Goal: Task Accomplishment & Management: Complete application form

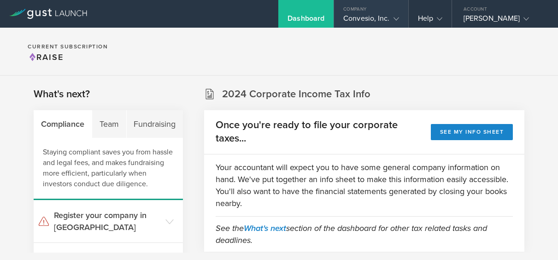
click at [389, 14] on div "Convesio, Inc." at bounding box center [370, 21] width 55 height 14
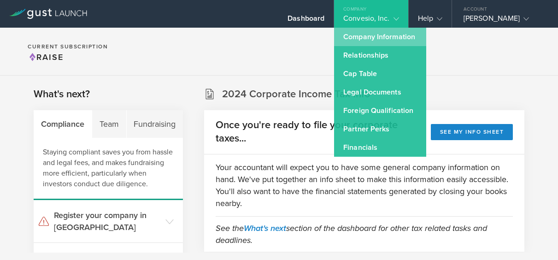
click at [386, 37] on link "Company Information" at bounding box center [380, 37] width 92 height 18
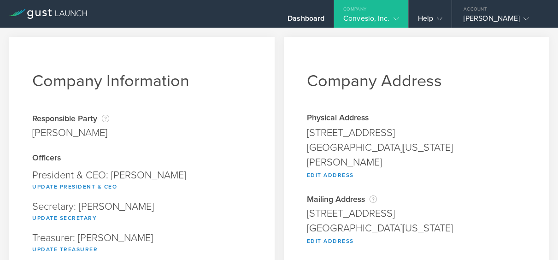
click at [396, 16] on icon at bounding box center [396, 19] width 6 height 6
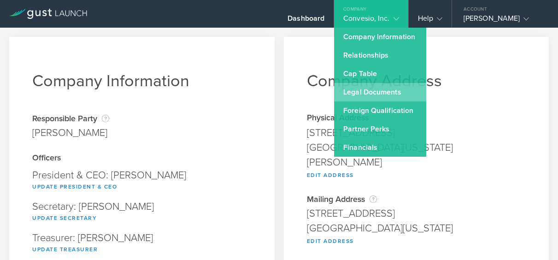
click at [374, 90] on link "Legal Documents" at bounding box center [380, 92] width 92 height 18
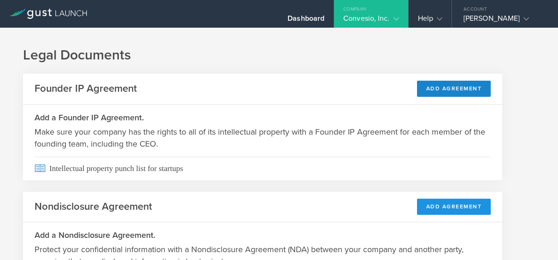
click at [452, 204] on button "Add Agreement" at bounding box center [454, 207] width 74 height 16
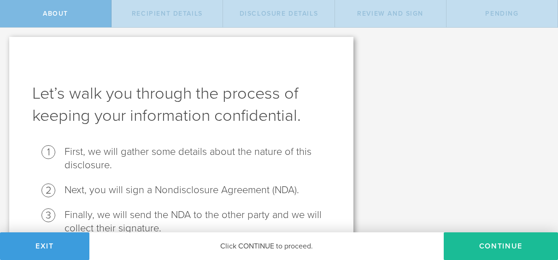
scroll to position [49, 0]
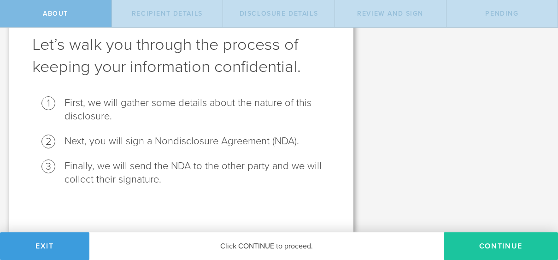
click at [511, 245] on button "Continue" at bounding box center [501, 246] width 114 height 28
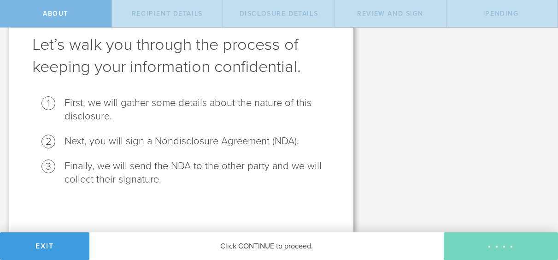
scroll to position [0, 0]
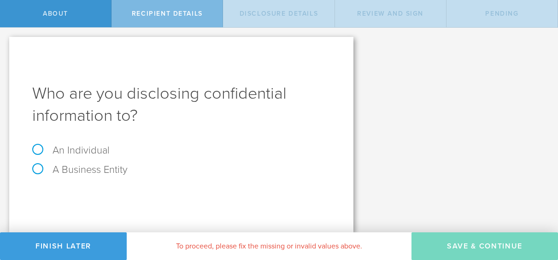
click at [108, 149] on label "An Individual" at bounding box center [70, 150] width 77 height 12
click at [6, 42] on input "An Individual" at bounding box center [3, 35] width 6 height 15
radio input "true"
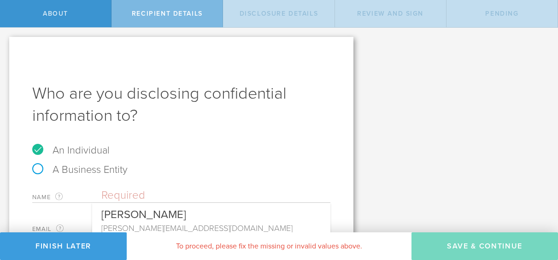
click at [105, 194] on input "text" at bounding box center [215, 195] width 229 height 14
paste input "Ramon Luis Morales Vega"
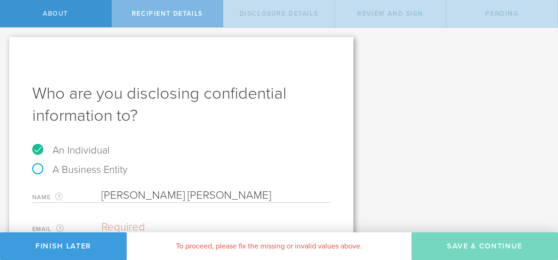
scroll to position [50, 0]
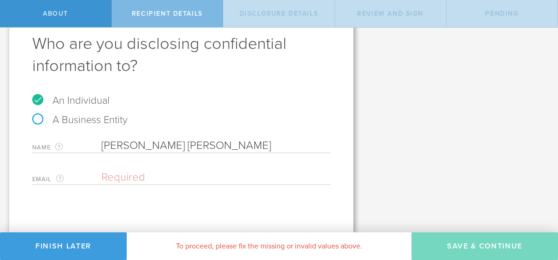
type input "Ramon Luis Morales Vega"
click at [158, 180] on input "email" at bounding box center [213, 177] width 224 height 14
paste input "ramonluis1987@outlook.com"
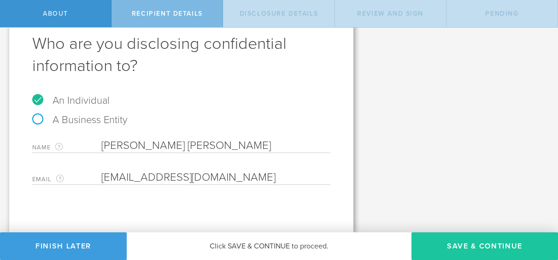
type input "ramonluis1987@outlook.com"
click at [475, 245] on button "Save & Continue" at bounding box center [484, 246] width 147 height 28
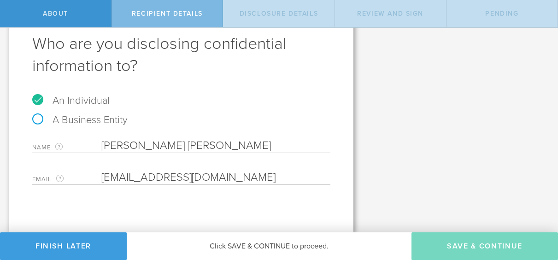
select select "string:5 years"
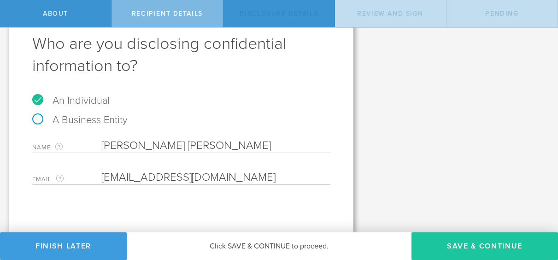
scroll to position [0, 0]
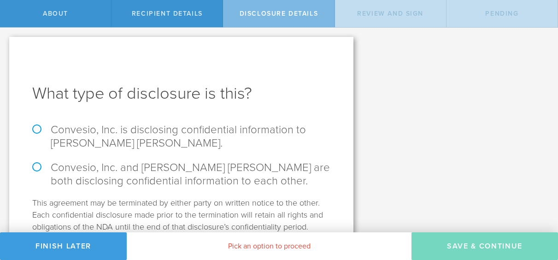
click at [264, 128] on label "Convesio, Inc. is disclosing confidential information to Ramon Luis Morales Veg…" at bounding box center [181, 136] width 298 height 27
click at [6, 47] on input "Convesio, Inc. is disclosing confidential information to Ramon Luis Morales Veg…" at bounding box center [3, 37] width 6 height 19
radio input "true"
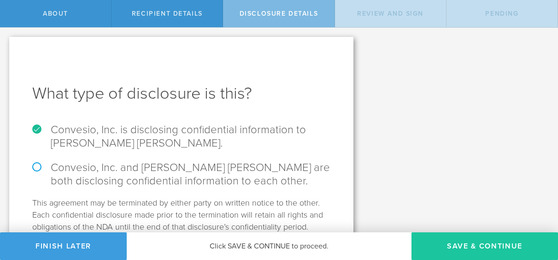
click at [487, 247] on button "Save & Continue" at bounding box center [484, 246] width 147 height 28
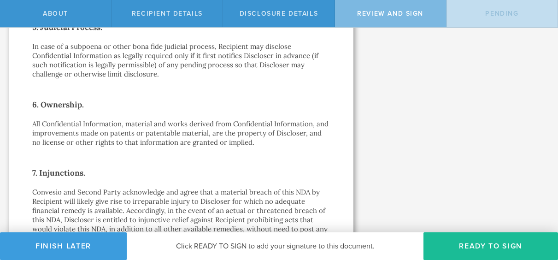
scroll to position [965, 0]
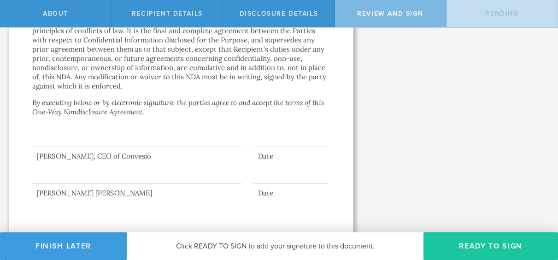
click at [475, 249] on button "Ready to Sign" at bounding box center [490, 246] width 135 height 28
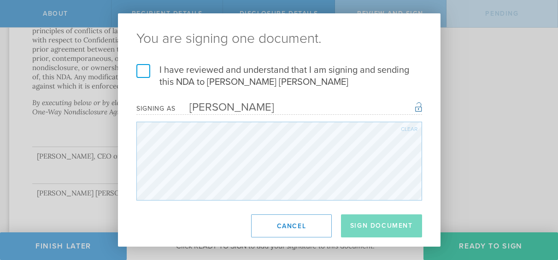
click at [141, 68] on label "I have reviewed and understand that I am signing and sending this NDA to Ramon …" at bounding box center [279, 76] width 286 height 24
click at [0, 0] on input "I have reviewed and understand that I am signing and sending this NDA to Ramon …" at bounding box center [0, 0] width 0 height 0
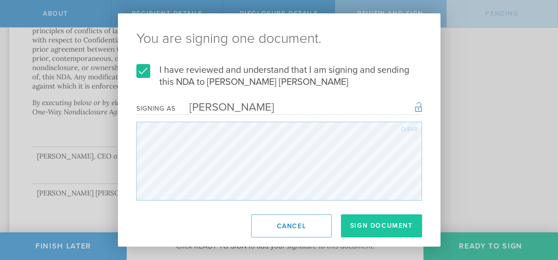
click at [384, 233] on button "Sign Document" at bounding box center [381, 225] width 81 height 23
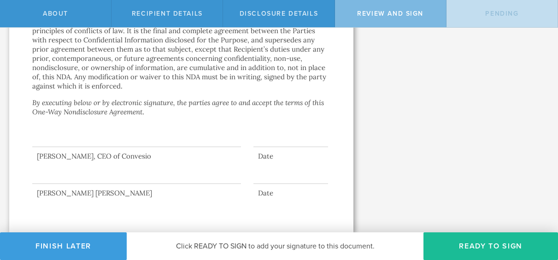
scroll to position [0, 0]
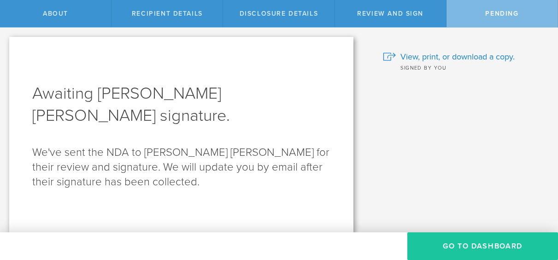
click at [470, 249] on button "Go to dashboard" at bounding box center [482, 246] width 151 height 28
